Goal: Transaction & Acquisition: Purchase product/service

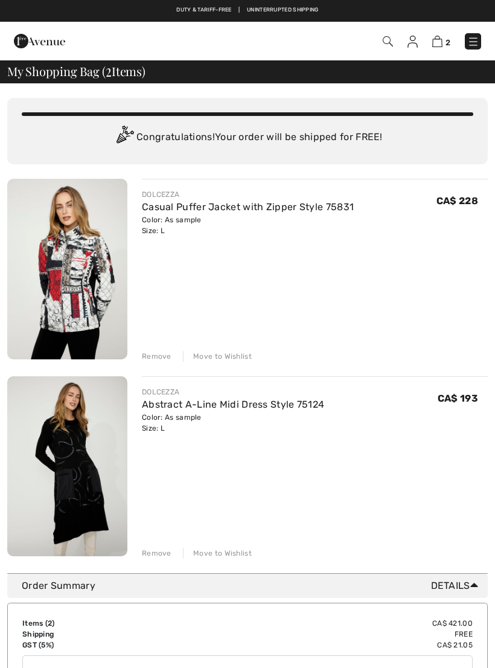
click at [162, 354] on div "Remove" at bounding box center [157, 356] width 30 height 11
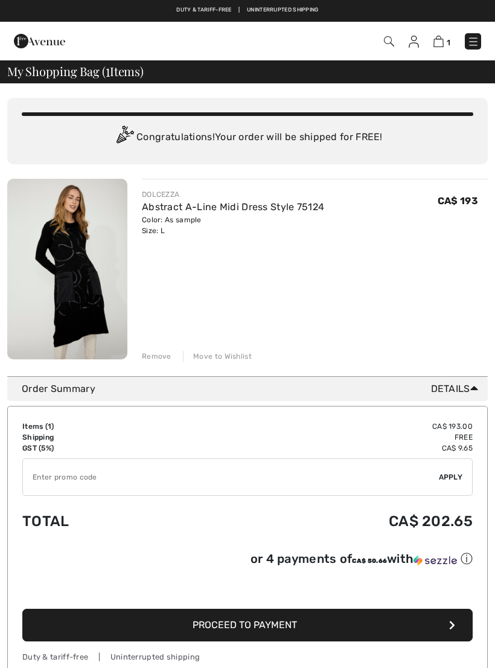
click at [91, 297] on img at bounding box center [67, 269] width 120 height 181
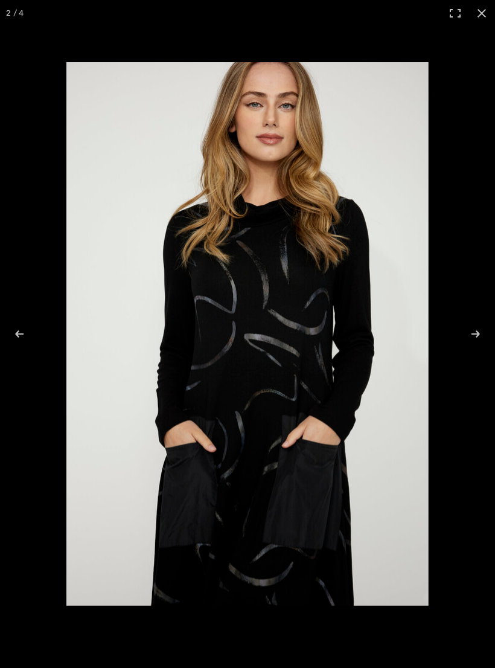
checkbox input "true"
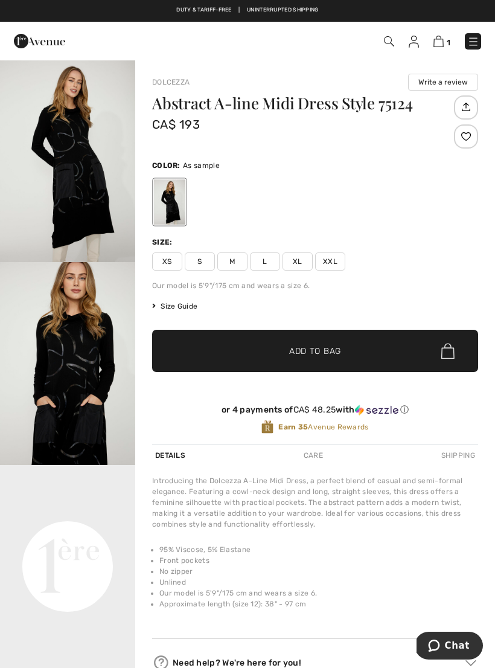
click at [439, 42] on img at bounding box center [439, 41] width 10 height 11
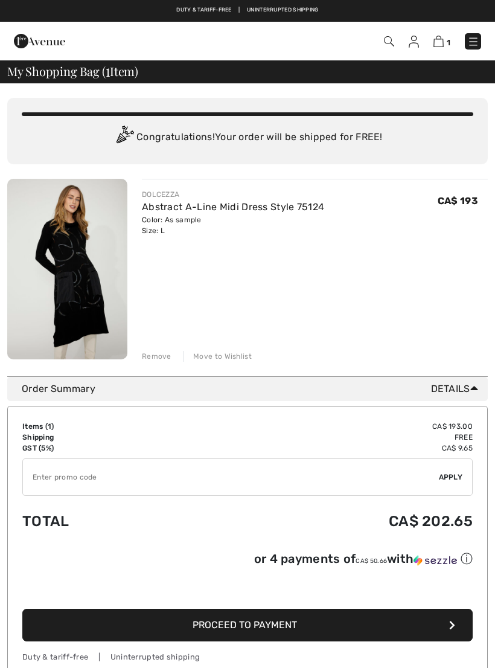
click at [161, 357] on div "Remove" at bounding box center [157, 356] width 30 height 11
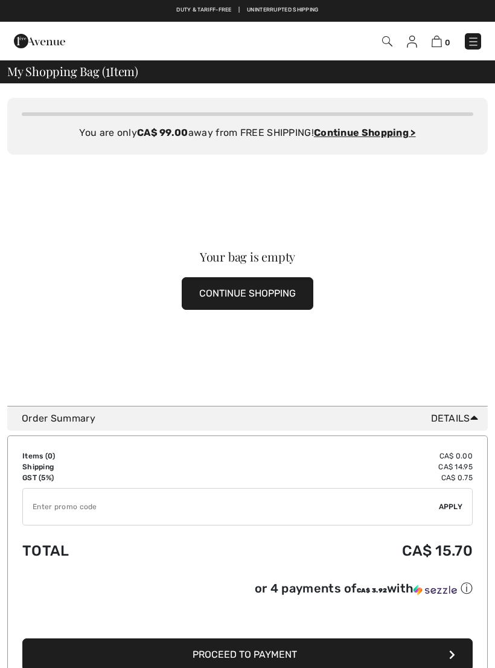
click at [279, 289] on button "CONTINUE SHOPPING" at bounding box center [248, 293] width 132 height 33
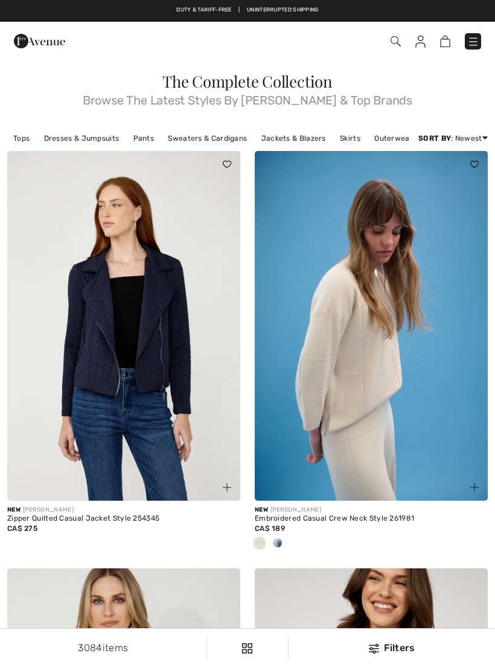
checkbox input "true"
click at [424, 194] on link "Newest" at bounding box center [439, 189] width 77 height 18
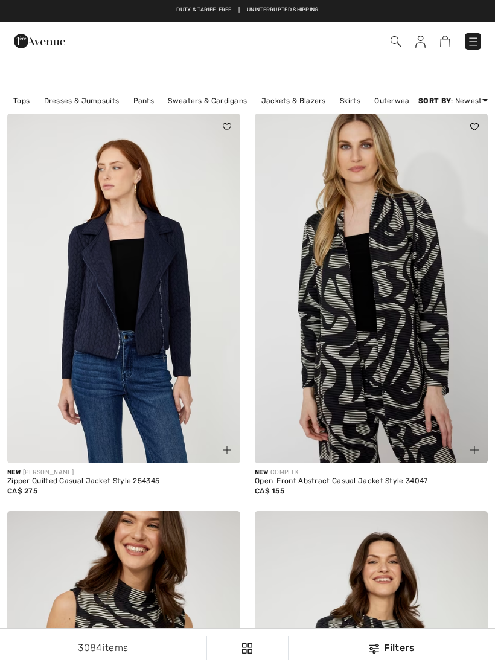
checkbox input "true"
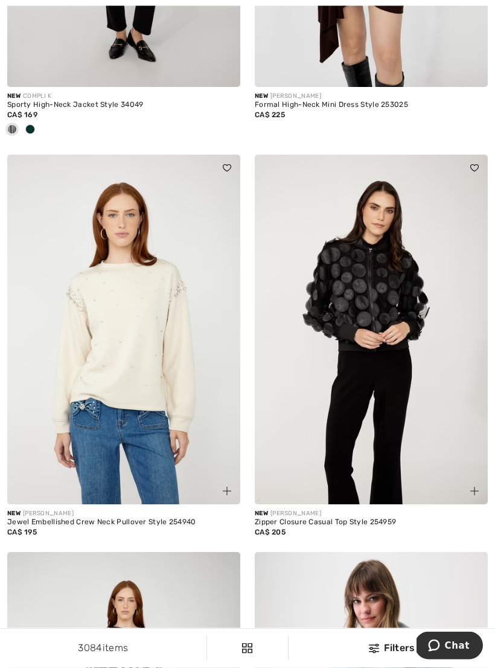
scroll to position [1588, 0]
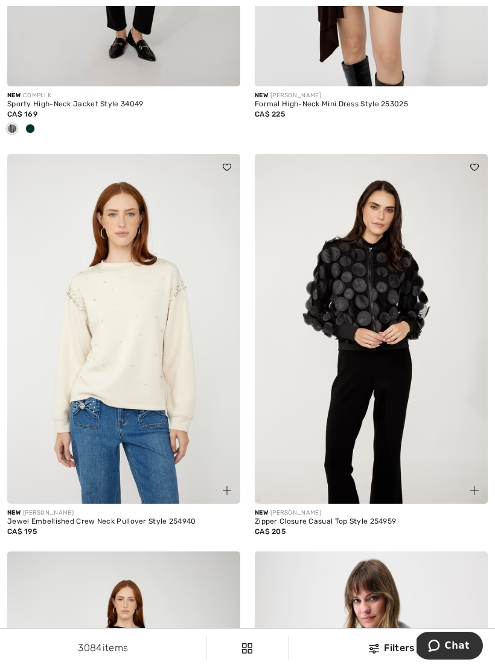
click at [387, 316] on img at bounding box center [371, 329] width 233 height 350
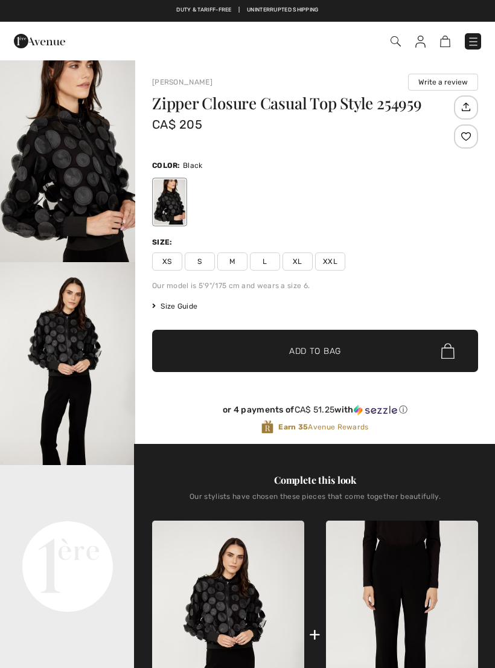
checkbox input "true"
click at [93, 178] on img "1 / 4" at bounding box center [67, 160] width 135 height 203
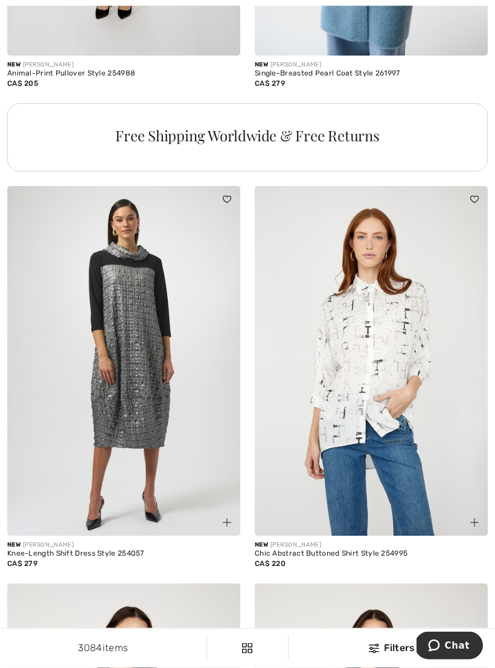
scroll to position [2434, 0]
click at [152, 398] on img at bounding box center [123, 361] width 233 height 350
click at [152, 378] on img at bounding box center [123, 361] width 233 height 350
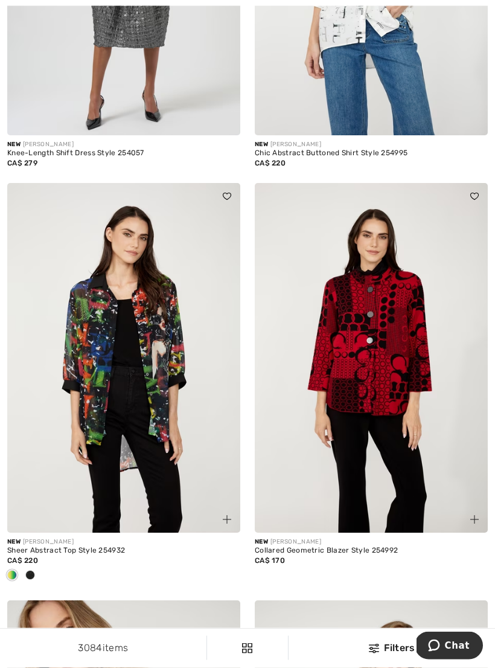
scroll to position [2834, 0]
click at [170, 410] on img at bounding box center [123, 358] width 233 height 350
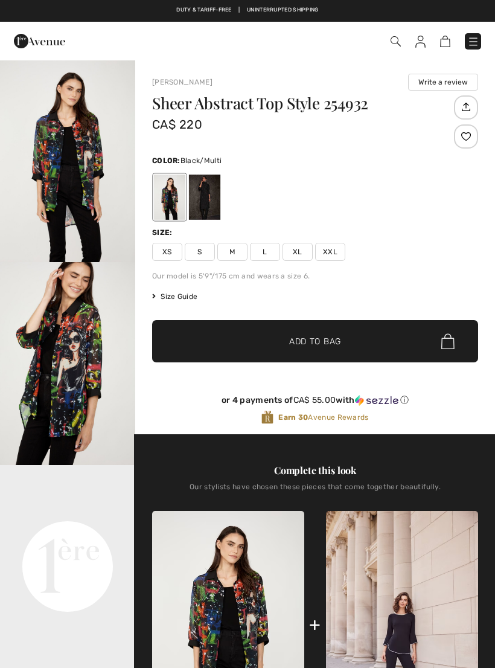
checkbox input "true"
click at [259, 584] on img at bounding box center [228, 625] width 152 height 229
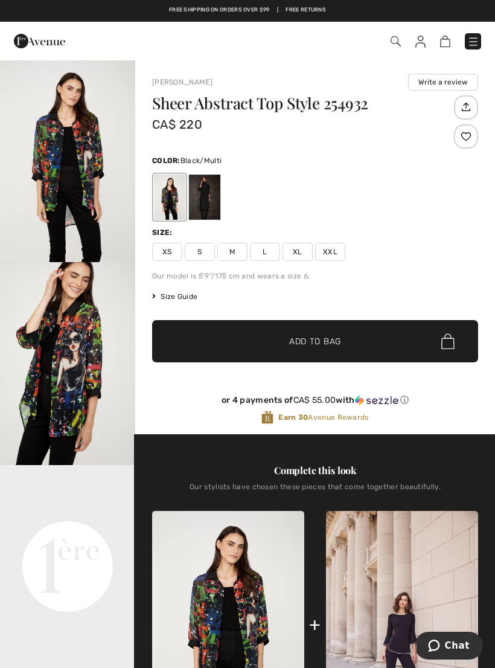
click at [86, 335] on img "2 / 4" at bounding box center [67, 363] width 135 height 203
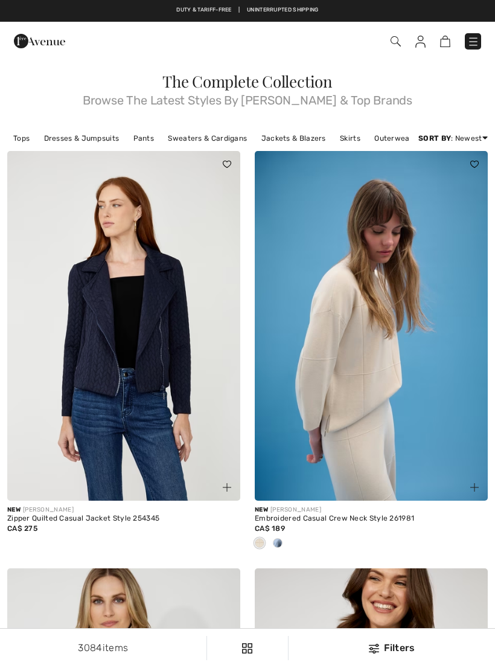
checkbox input "true"
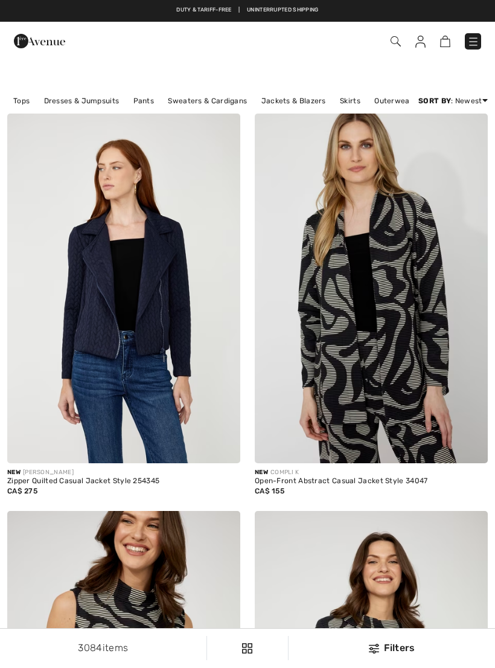
checkbox input "true"
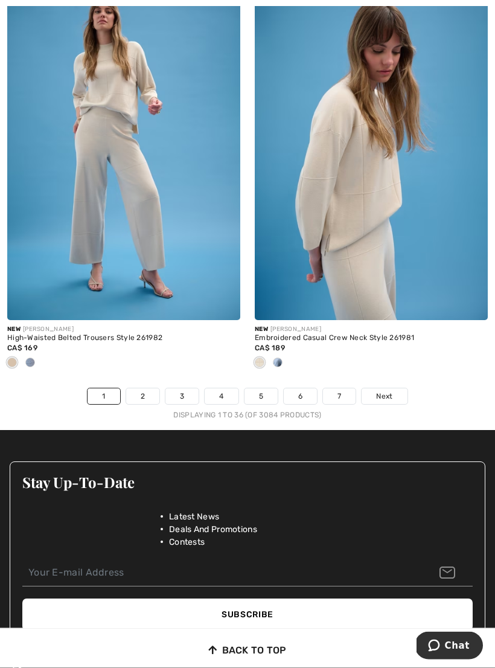
scroll to position [7163, 0]
click at [143, 388] on link "2" at bounding box center [142, 396] width 33 height 16
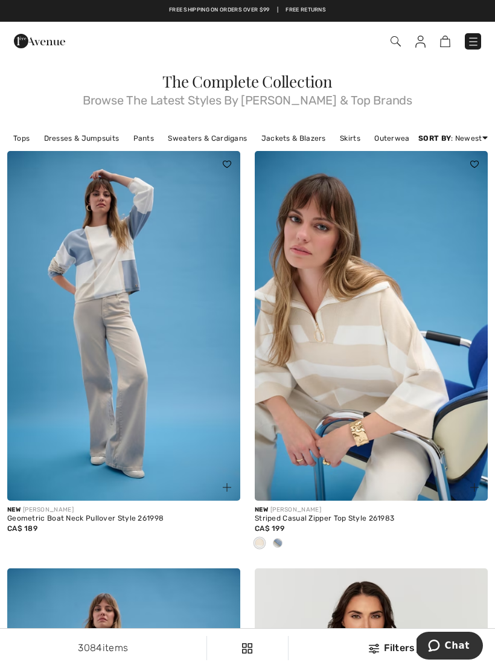
click at [152, 354] on img at bounding box center [123, 326] width 233 height 350
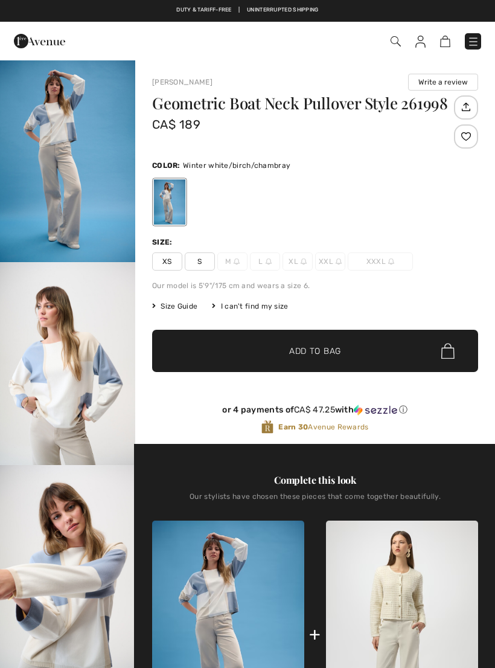
checkbox input "true"
click at [83, 167] on img "1 / 6" at bounding box center [67, 160] width 135 height 203
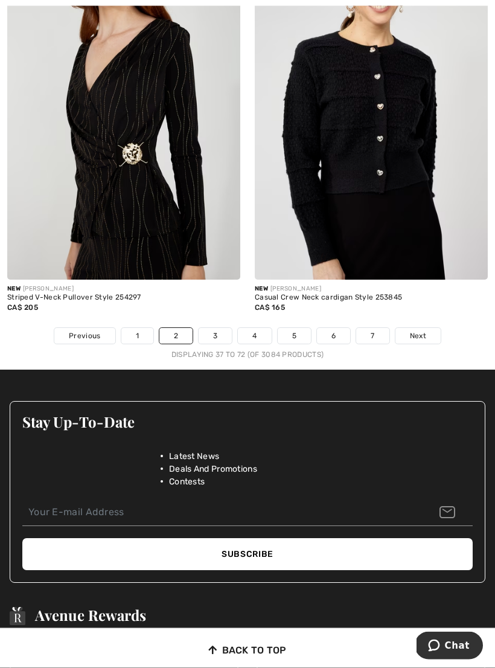
scroll to position [7380, 0]
click at [214, 332] on link "3" at bounding box center [215, 336] width 33 height 16
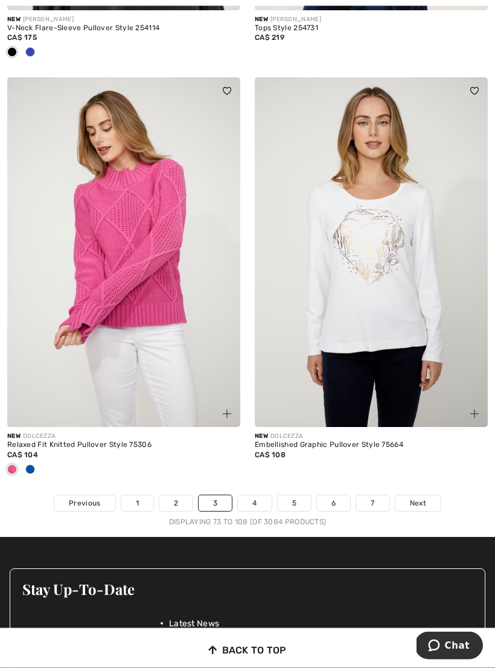
scroll to position [7134, 0]
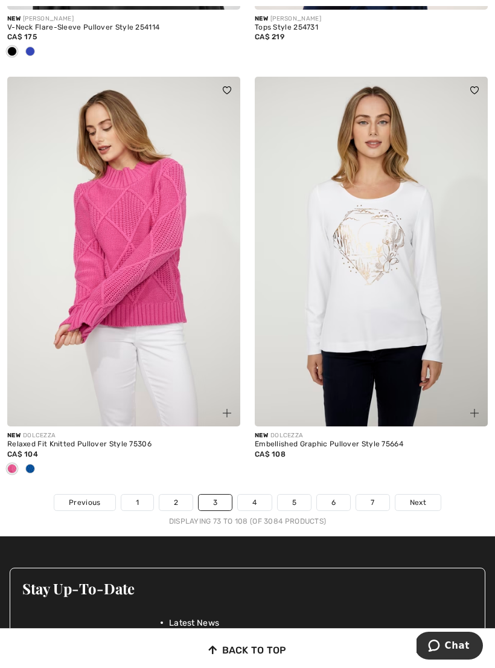
click at [255, 495] on link "4" at bounding box center [254, 503] width 33 height 16
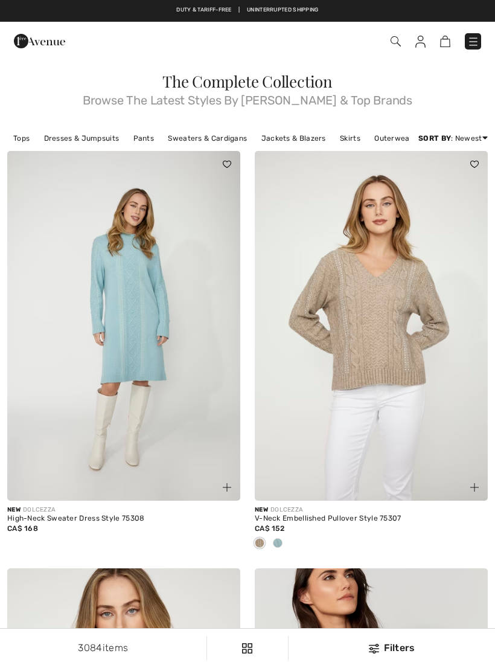
checkbox input "true"
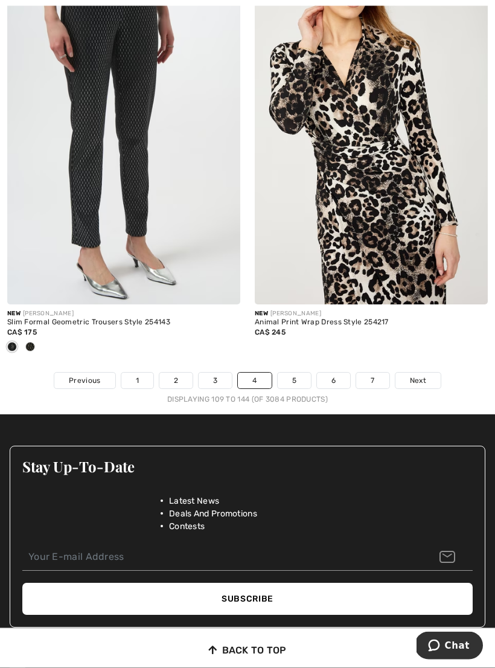
scroll to position [7276, 0]
click at [301, 373] on link "5" at bounding box center [294, 381] width 33 height 16
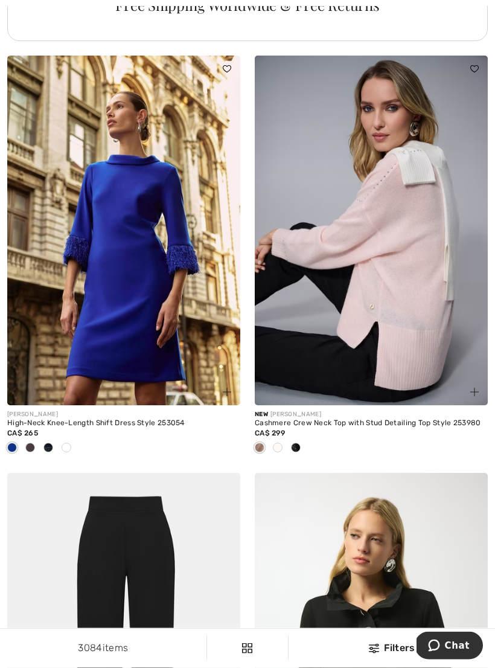
scroll to position [2602, 0]
click at [419, 269] on img at bounding box center [371, 231] width 233 height 350
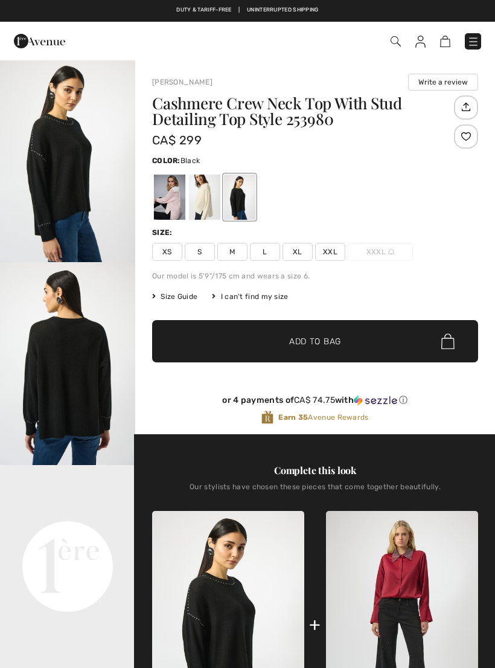
checkbox input "true"
click at [172, 196] on div at bounding box center [169, 197] width 31 height 45
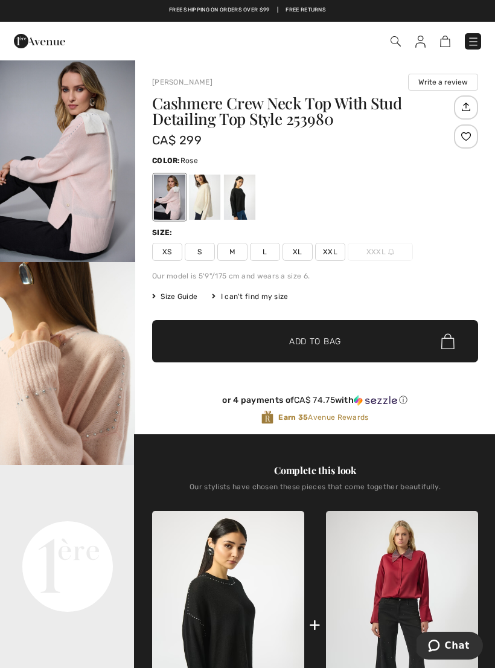
click at [69, 170] on img "1 / 6" at bounding box center [67, 160] width 135 height 203
click at [212, 199] on div at bounding box center [204, 197] width 31 height 45
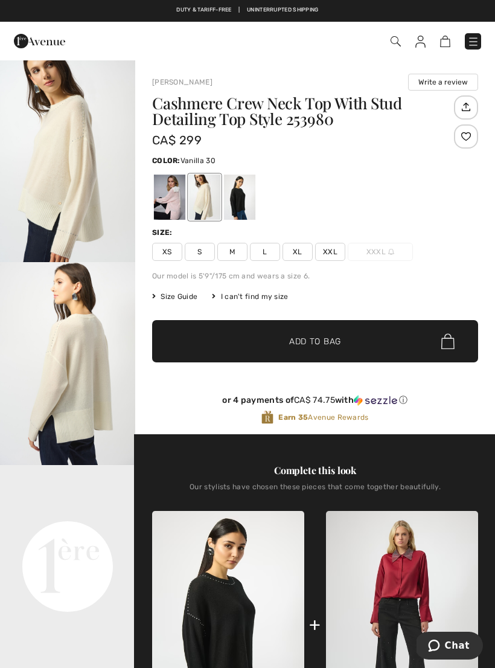
click at [98, 533] on video "Your browser does not support the video tag." at bounding box center [67, 499] width 135 height 68
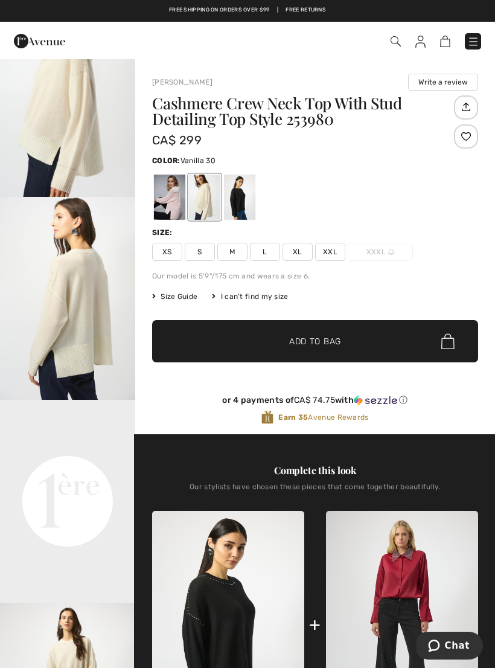
scroll to position [104, 0]
click at [173, 204] on div at bounding box center [169, 197] width 31 height 45
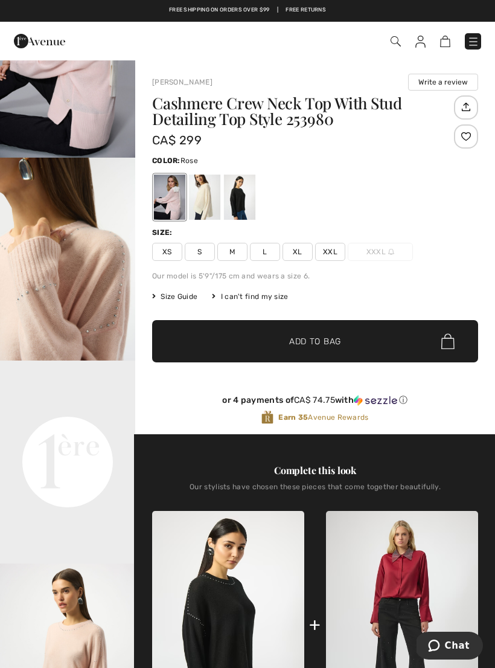
scroll to position [0, 0]
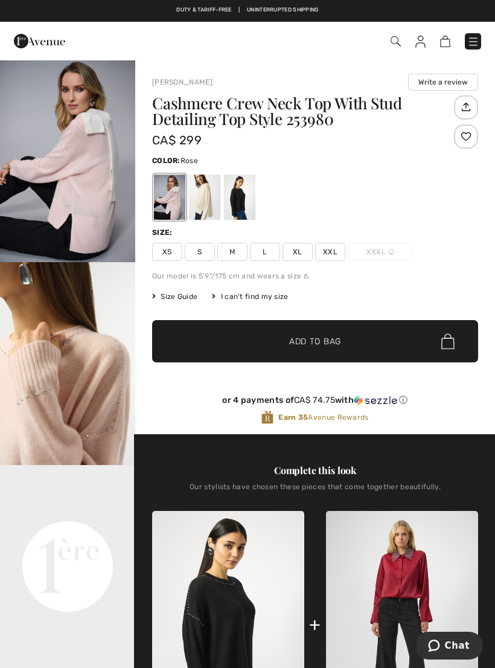
click at [241, 251] on span "M" at bounding box center [232, 252] width 30 height 18
click at [374, 336] on span "✔ Added to Bag Add to Bag" at bounding box center [315, 341] width 326 height 42
click at [409, 43] on img at bounding box center [414, 42] width 10 height 12
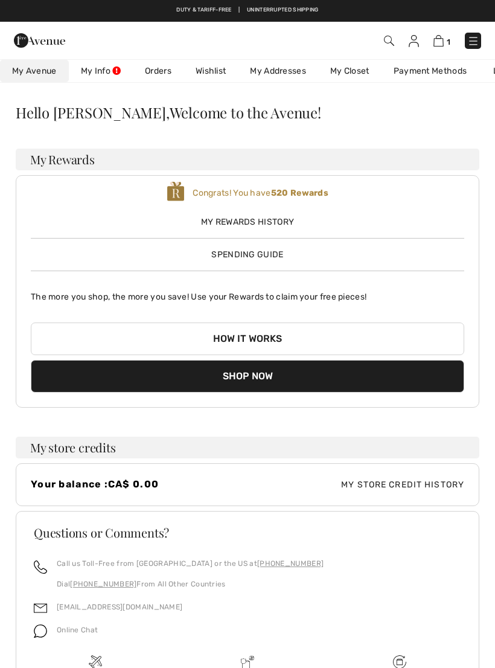
click at [309, 249] on div "My Rewards History Spending Guide" at bounding box center [248, 233] width 434 height 55
click at [268, 249] on span "Spending Guide" at bounding box center [247, 254] width 72 height 10
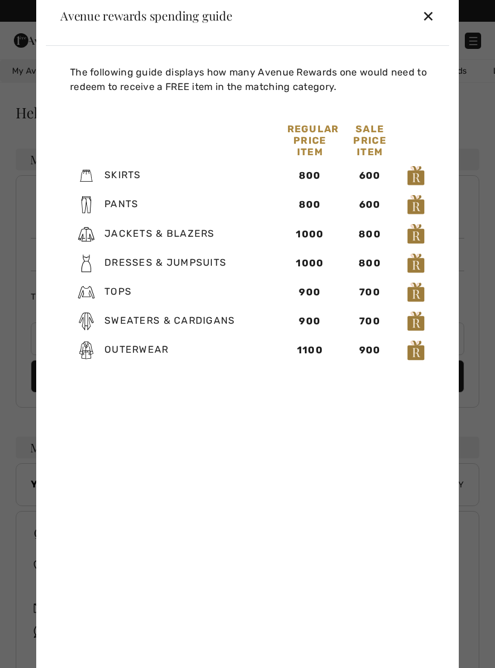
click at [434, 18] on div "✕" at bounding box center [428, 15] width 13 height 25
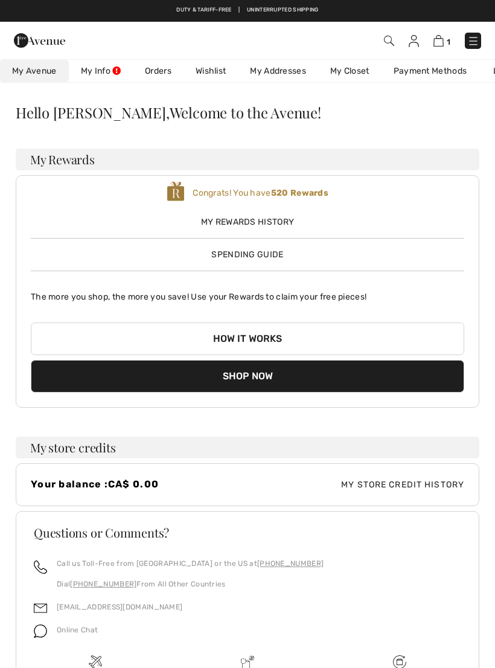
click at [440, 41] on img at bounding box center [439, 40] width 10 height 11
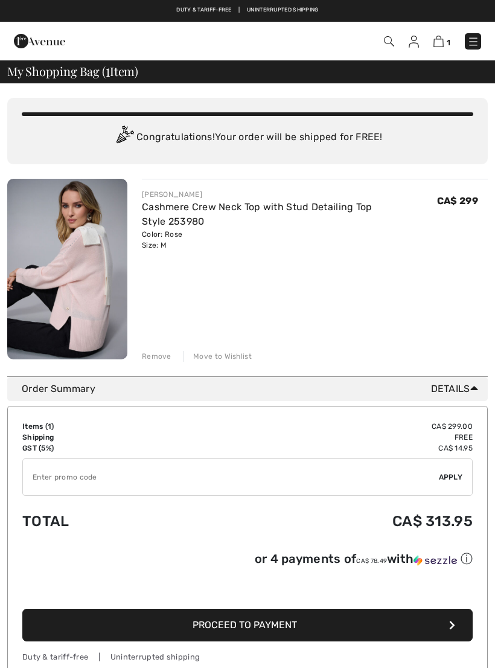
click at [89, 289] on img at bounding box center [67, 269] width 120 height 181
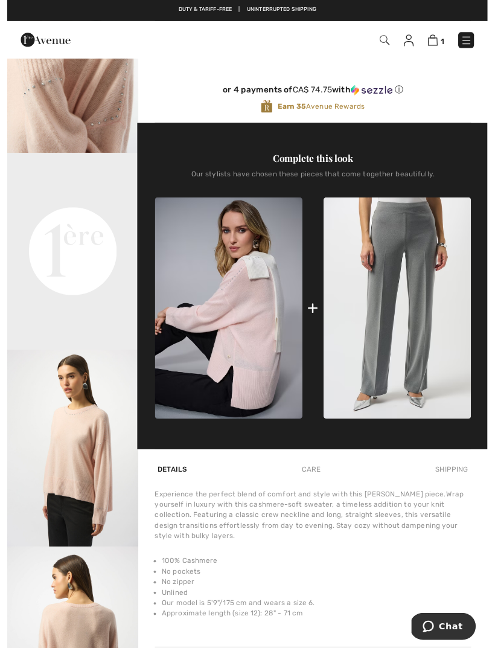
scroll to position [707, 0]
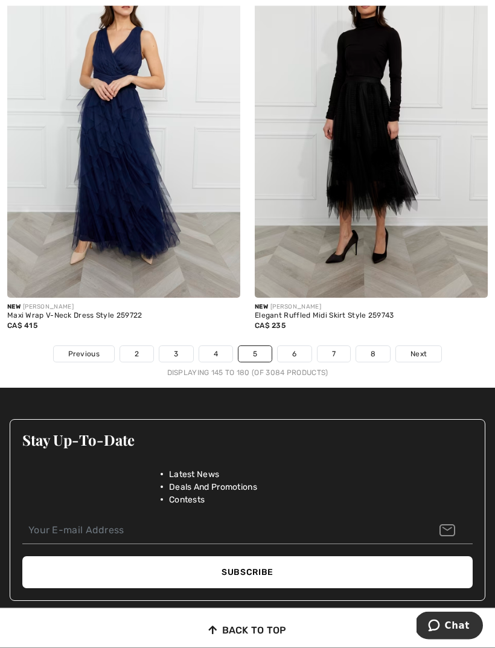
scroll to position [7302, 0]
click at [298, 346] on link "6" at bounding box center [294, 354] width 33 height 16
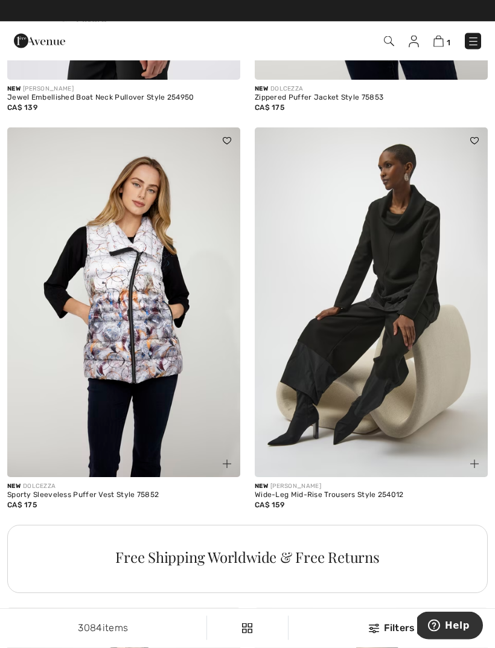
scroll to position [2070, 0]
click at [413, 297] on img at bounding box center [371, 302] width 233 height 350
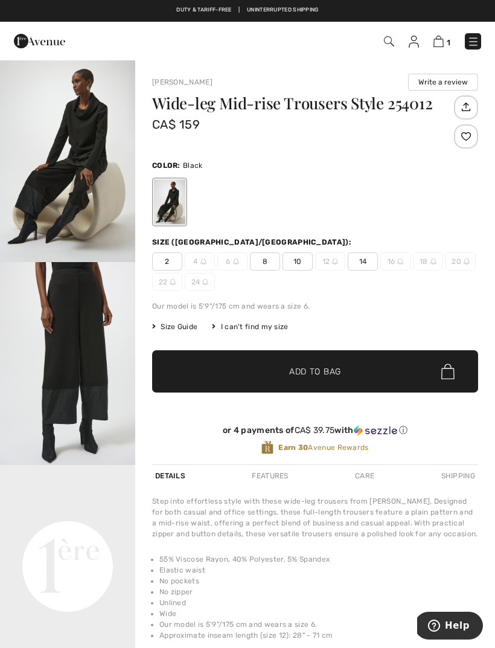
click at [98, 345] on img "2 / 8" at bounding box center [67, 363] width 135 height 203
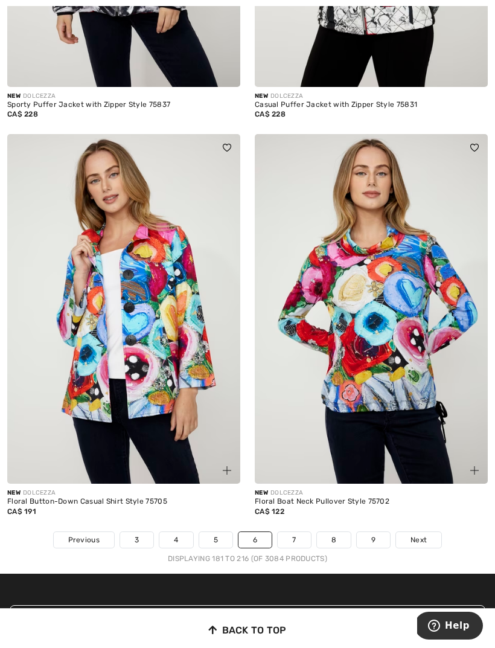
scroll to position [7164, 0]
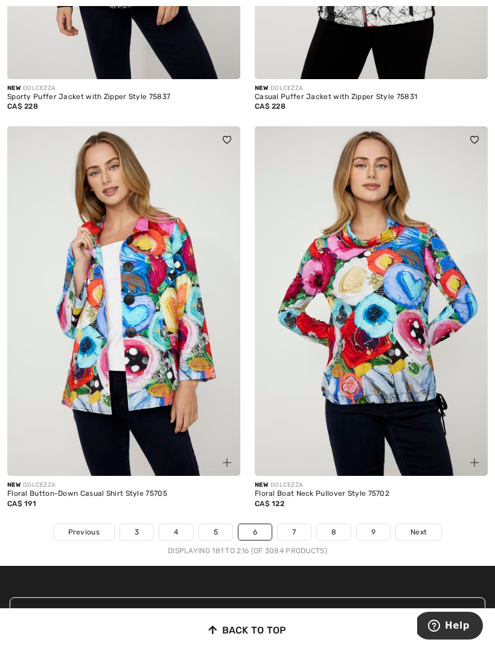
click at [301, 524] on link "7" at bounding box center [294, 532] width 33 height 16
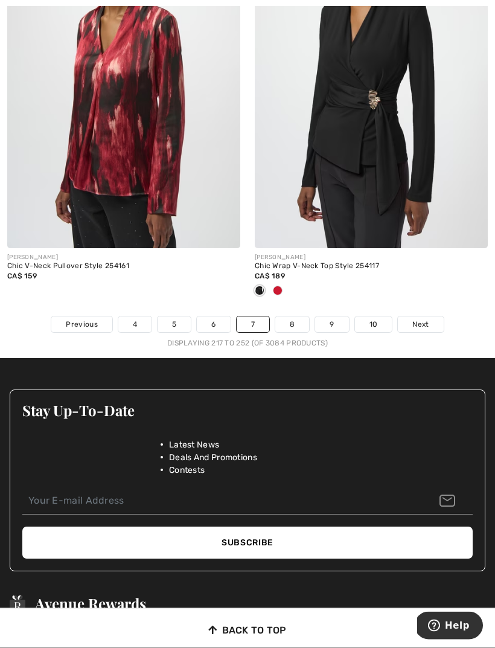
scroll to position [7301, 0]
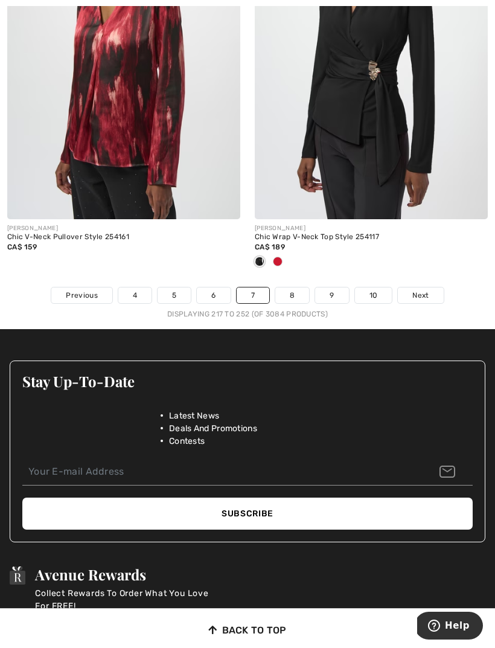
click at [297, 287] on link "8" at bounding box center [292, 295] width 34 height 16
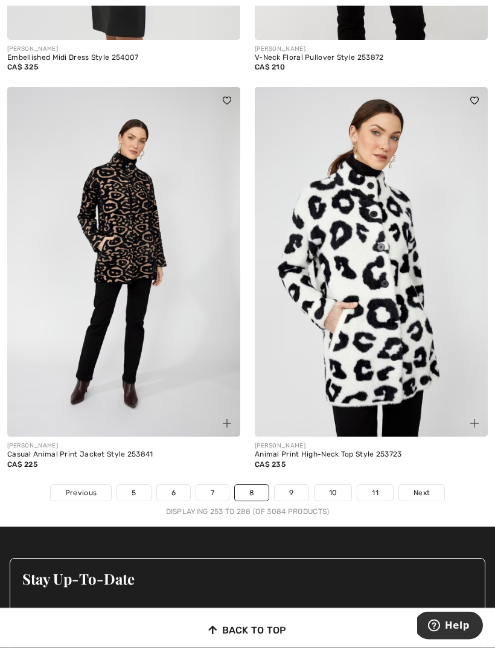
scroll to position [7004, 0]
click at [294, 487] on link "9" at bounding box center [291, 493] width 33 height 16
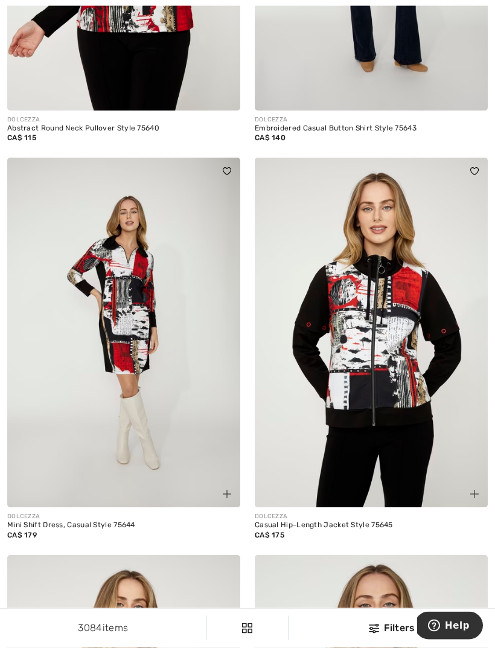
scroll to position [5324, 0]
click at [133, 340] on img at bounding box center [123, 333] width 233 height 350
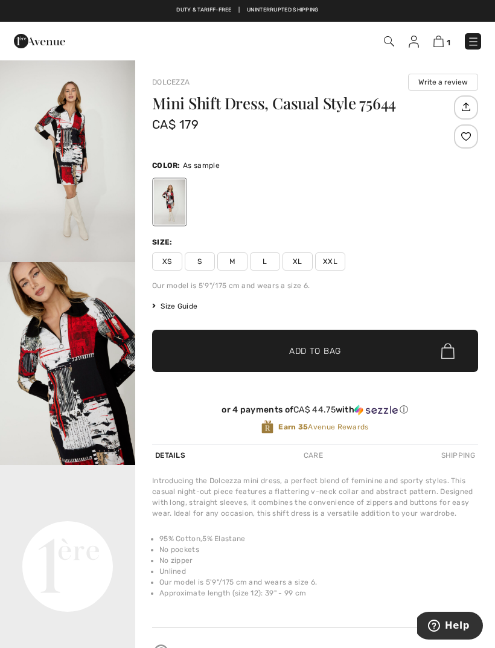
click at [94, 167] on img "1 / 5" at bounding box center [67, 160] width 135 height 203
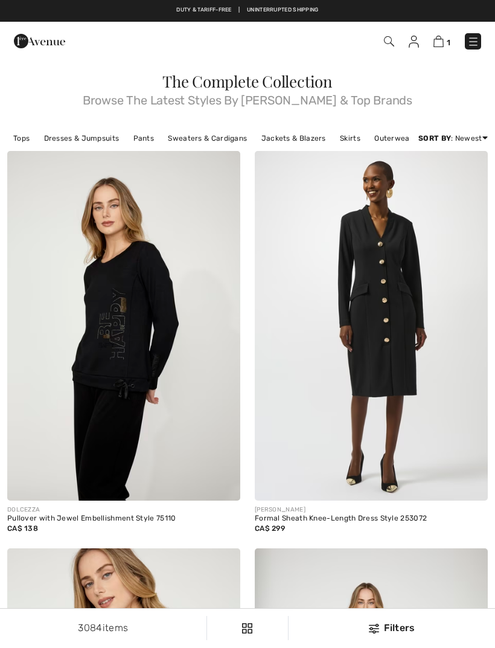
checkbox input "true"
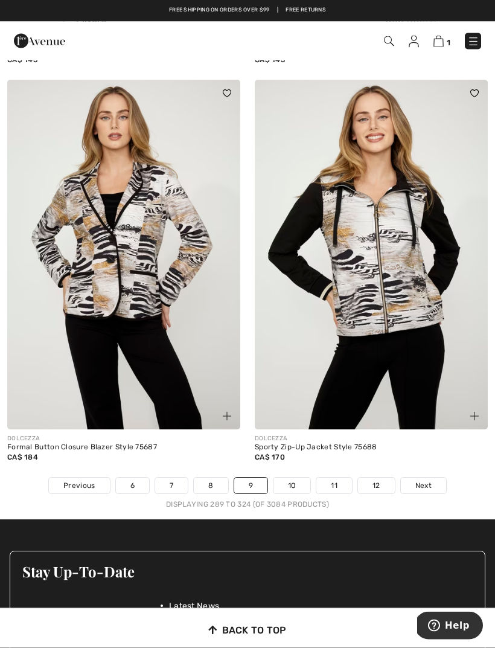
scroll to position [6984, 0]
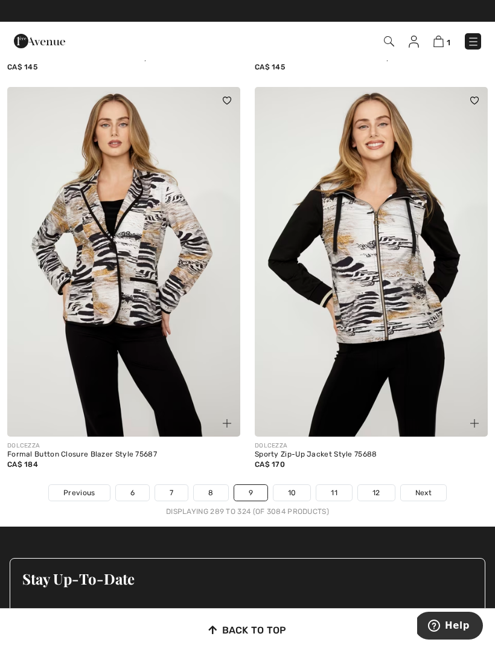
click at [443, 42] on img at bounding box center [439, 41] width 10 height 11
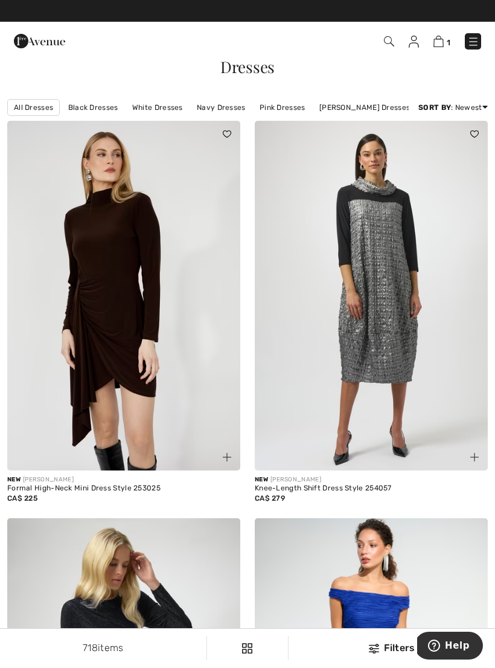
click at [390, 41] on img at bounding box center [389, 41] width 10 height 10
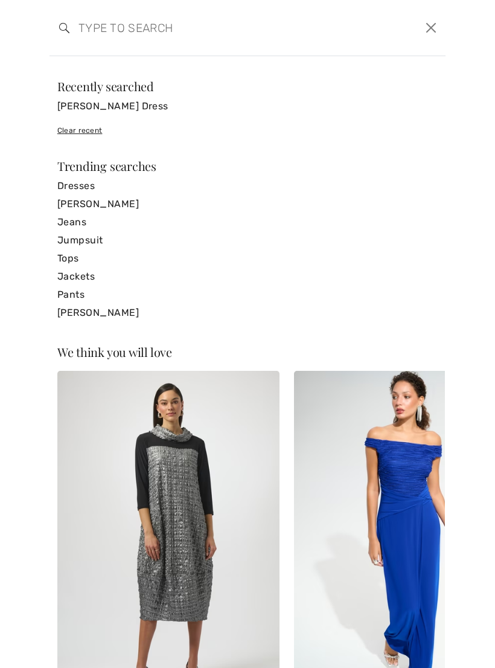
click at [137, 37] on input "search" at bounding box center [205, 28] width 272 height 36
click at [79, 30] on input "search" at bounding box center [205, 28] width 272 height 36
paste input "[PERSON_NAME] Dress Style 253023B"
click at [224, 25] on input "[PERSON_NAME] Dress Style 253023B" at bounding box center [205, 28] width 272 height 36
click at [212, 25] on input "[PERSON_NAME] Dress Style 253023B" at bounding box center [205, 28] width 272 height 36
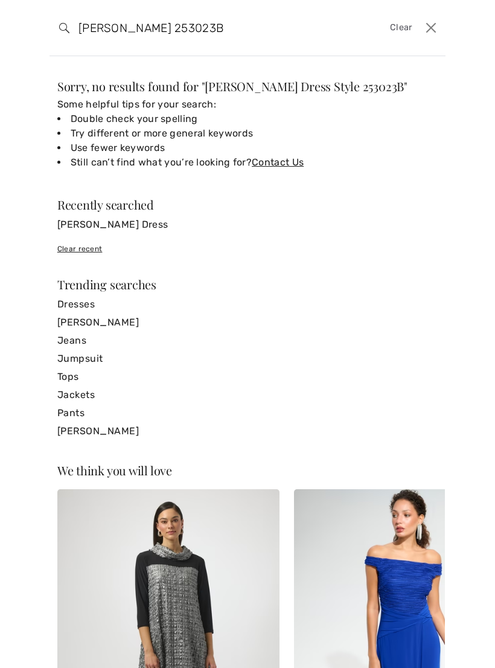
type input "253023B"
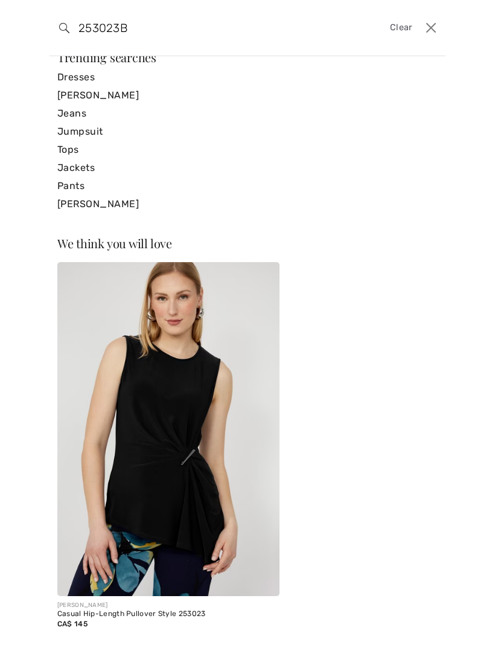
scroll to position [108, 0]
